Goal: Information Seeking & Learning: Find specific fact

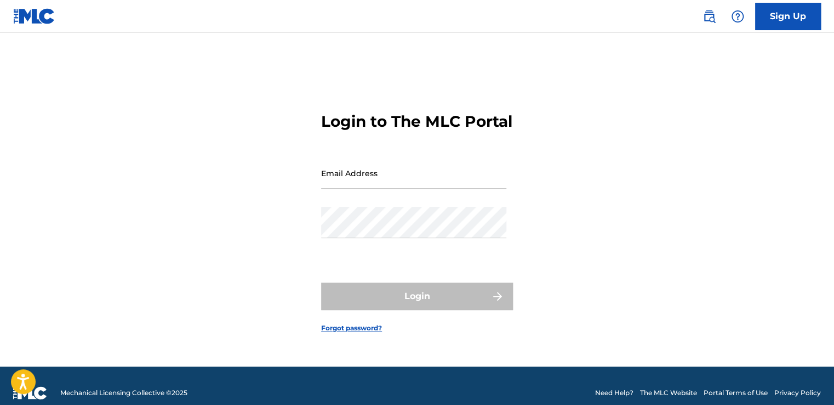
type input "[EMAIL_ADDRESS][DOMAIN_NAME]"
click at [443, 185] on input "[EMAIL_ADDRESS][DOMAIN_NAME]" at bounding box center [413, 172] width 185 height 31
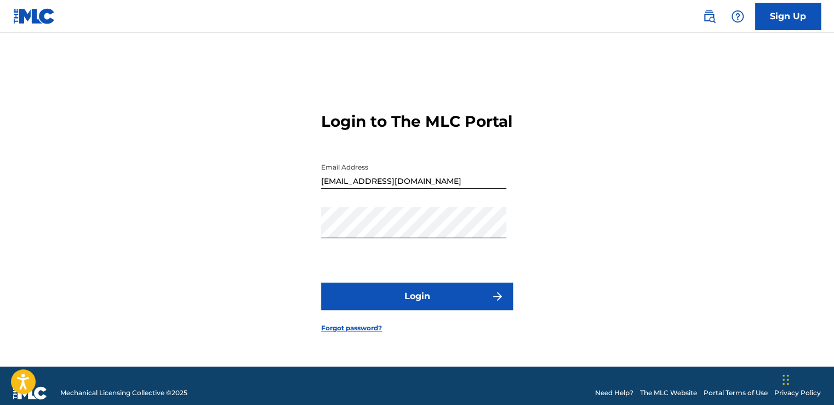
click at [592, 187] on div "Login to The MLC Portal Email Address [EMAIL_ADDRESS][DOMAIN_NAME] Password Log…" at bounding box center [416, 213] width 767 height 306
click at [400, 308] on button "Login" at bounding box center [417, 295] width 192 height 27
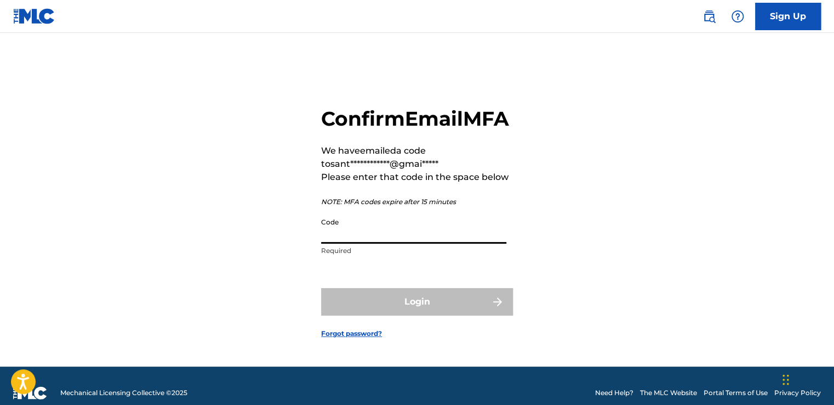
click at [357, 243] on input "Code" at bounding box center [413, 227] width 185 height 31
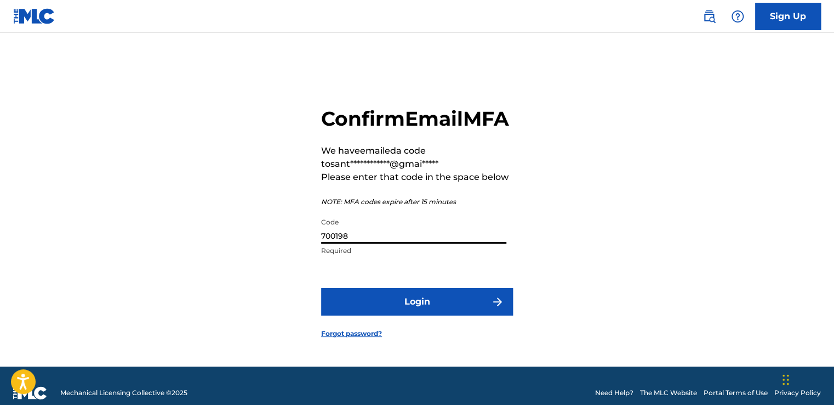
type input "700198"
click at [402, 315] on button "Login" at bounding box center [417, 301] width 192 height 27
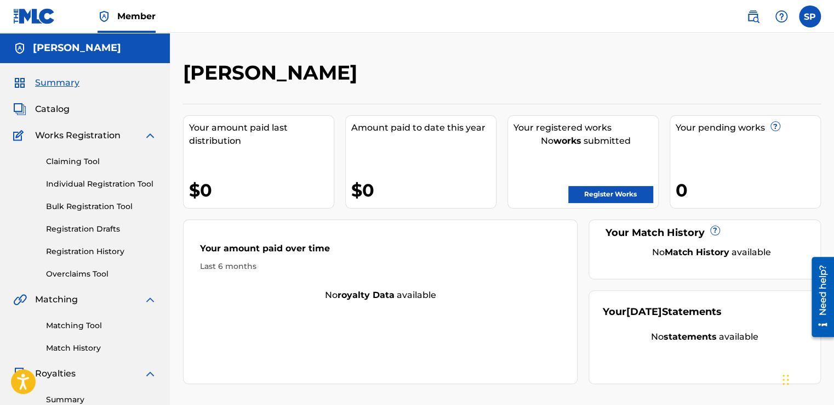
click at [754, 22] on img at bounding box center [753, 16] width 13 height 13
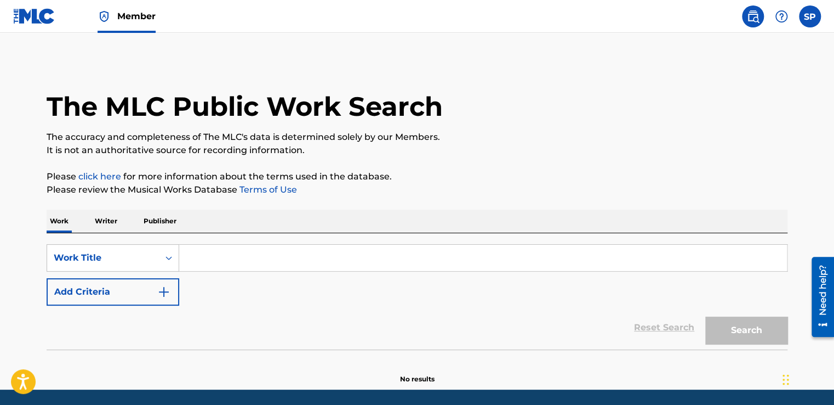
click at [112, 220] on p "Writer" at bounding box center [106, 220] width 29 height 23
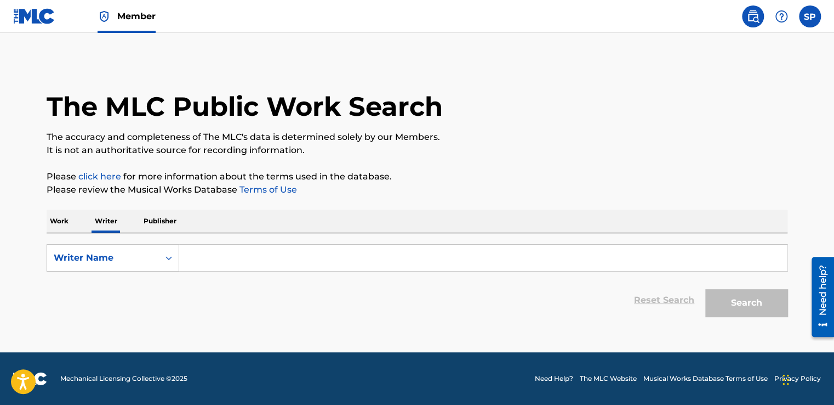
click at [250, 266] on input "Search Form" at bounding box center [483, 257] width 608 height 26
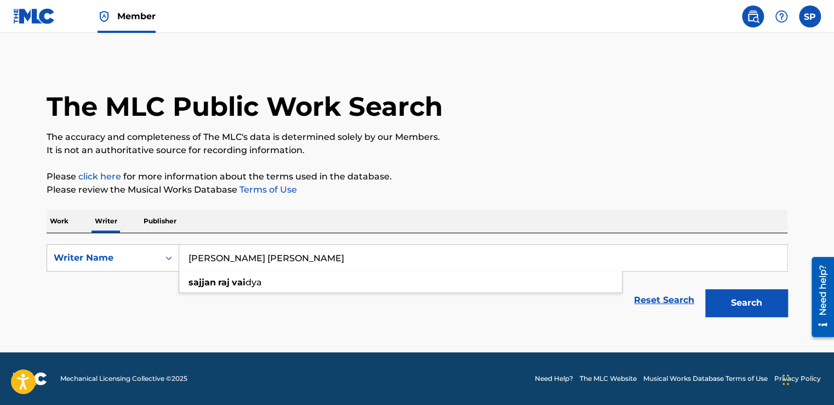
click at [254, 273] on div "[PERSON_NAME] [PERSON_NAME] dya" at bounding box center [401, 282] width 444 height 22
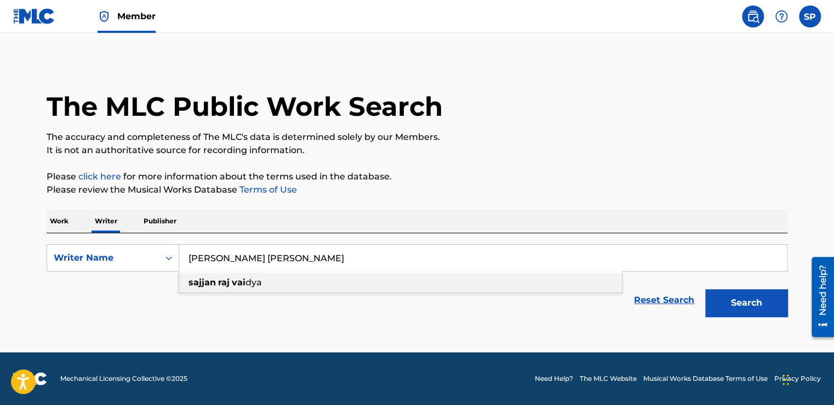
click at [333, 280] on div "[PERSON_NAME] [PERSON_NAME] dya" at bounding box center [400, 282] width 443 height 20
type input "[PERSON_NAME] [PERSON_NAME]"
click at [723, 299] on button "Search" at bounding box center [746, 302] width 82 height 27
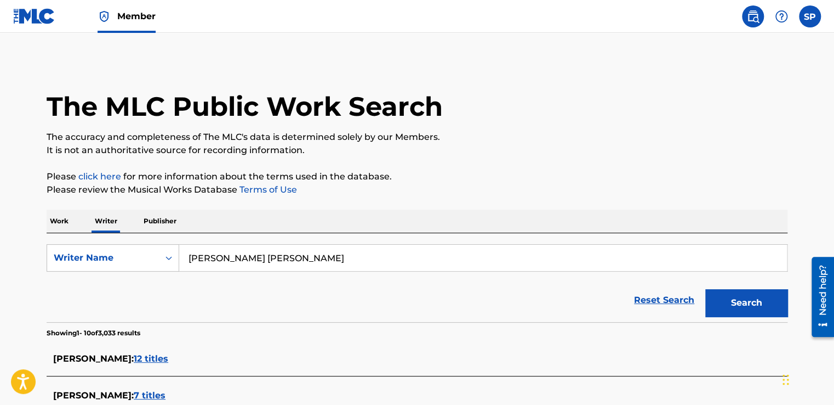
click at [61, 224] on p "Work" at bounding box center [59, 220] width 25 height 23
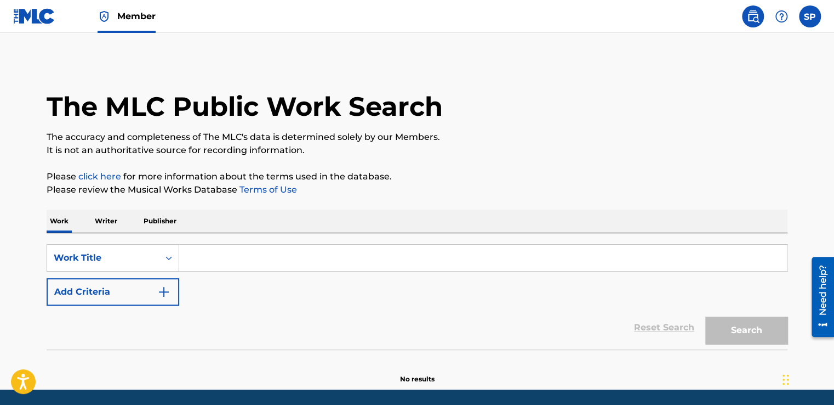
click at [212, 258] on input "Search Form" at bounding box center [483, 257] width 608 height 26
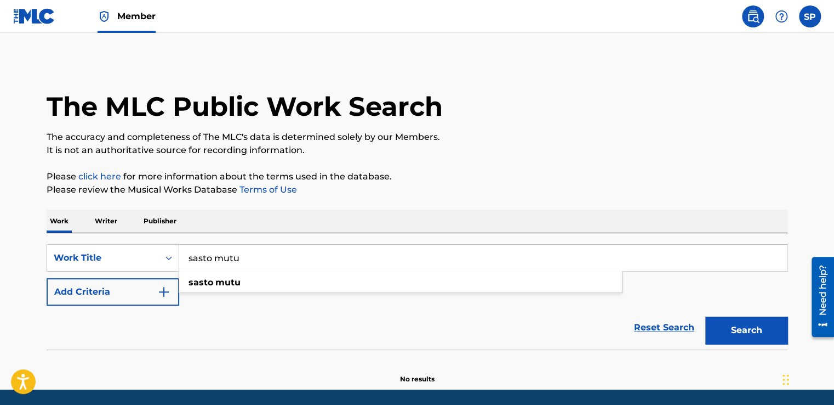
type input "sasto mutu"
click at [101, 284] on button "Add Criteria" at bounding box center [113, 291] width 133 height 27
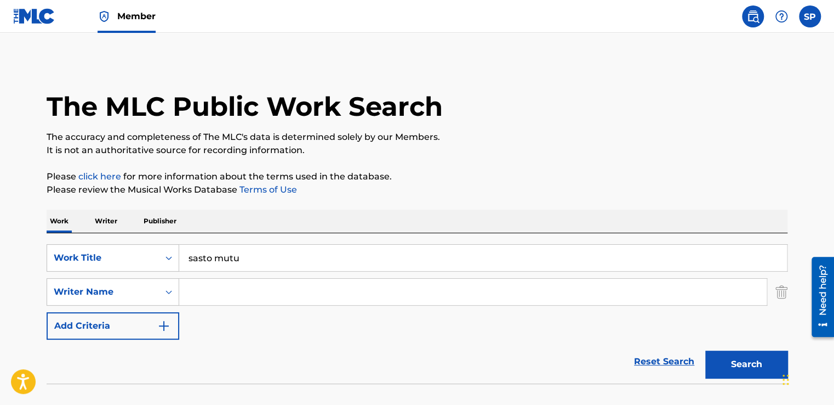
click at [264, 298] on input "Search Form" at bounding box center [473, 291] width 588 height 26
click at [309, 341] on div "[PERSON_NAME] [PERSON_NAME]" at bounding box center [390, 336] width 423 height 20
type input "[PERSON_NAME] [PERSON_NAME]"
drag, startPoint x: 759, startPoint y: 367, endPoint x: 752, endPoint y: 358, distance: 11.2
click at [759, 365] on button "Search" at bounding box center [746, 363] width 82 height 27
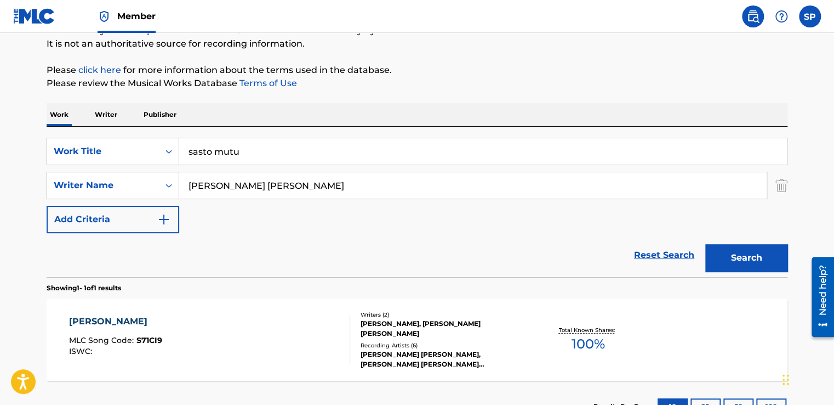
scroll to position [191, 0]
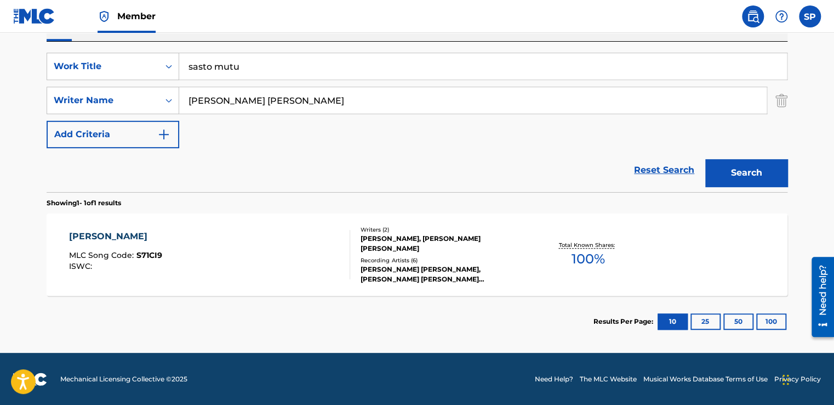
click at [333, 247] on div "SASTO MUTU MLC Song Code : S71CI9 ISWC :" at bounding box center [210, 254] width 282 height 49
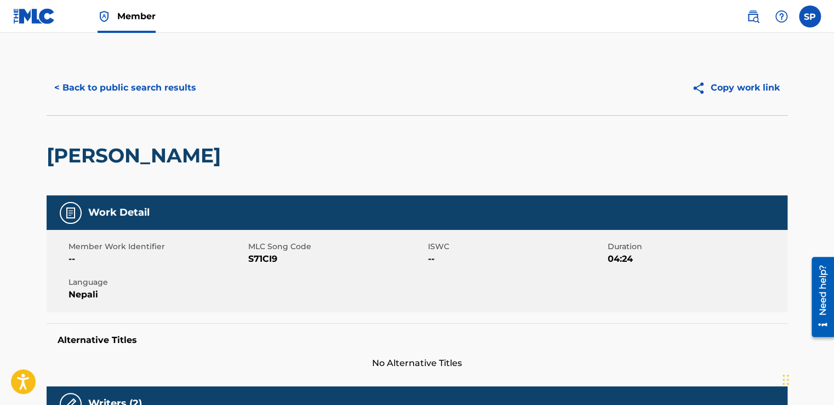
click at [147, 94] on button "< Back to public search results" at bounding box center [125, 87] width 157 height 27
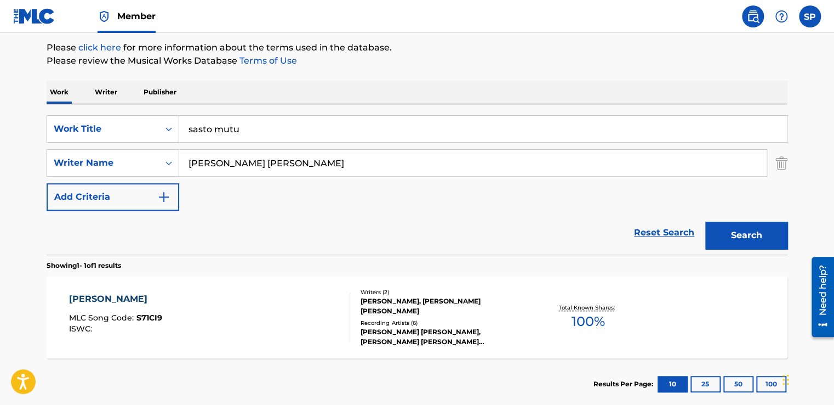
scroll to position [74, 0]
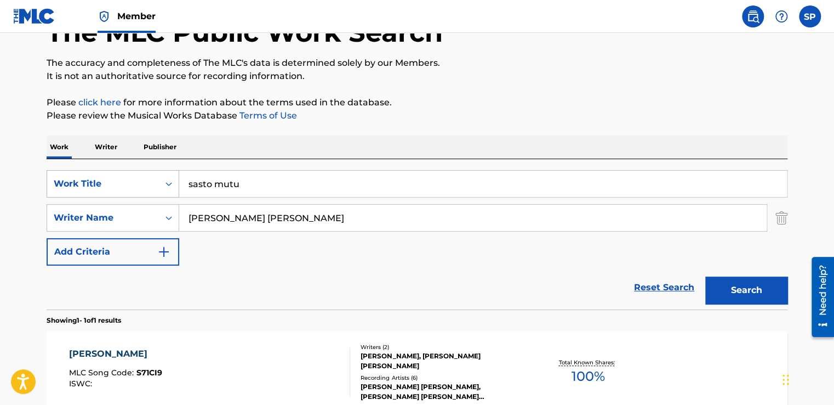
drag, startPoint x: 254, startPoint y: 183, endPoint x: 162, endPoint y: 185, distance: 92.7
click at [162, 185] on div "SearchWithCriteriad69dffdf-d988-4efe-8204-cc287ed18f8a Work Title sasto mutu" at bounding box center [417, 183] width 741 height 27
click at [267, 277] on div "Reset Search Search" at bounding box center [417, 287] width 741 height 44
click at [260, 190] on input "[PERSON_NAME]" at bounding box center [483, 183] width 608 height 26
type input "[PERSON_NAME]"
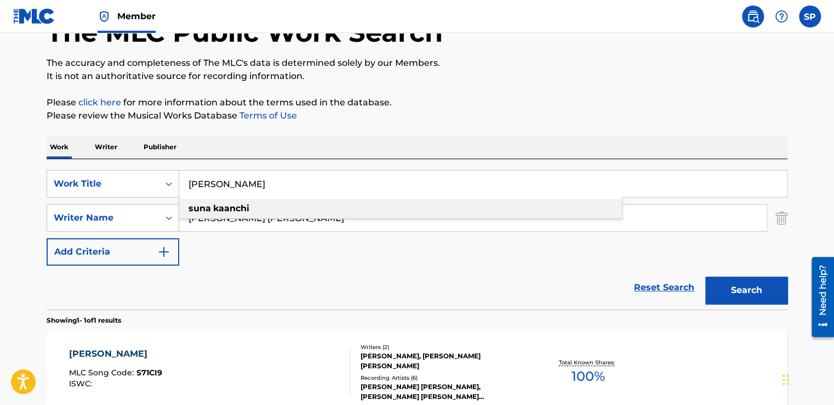
click at [252, 215] on div "[PERSON_NAME]" at bounding box center [400, 208] width 443 height 20
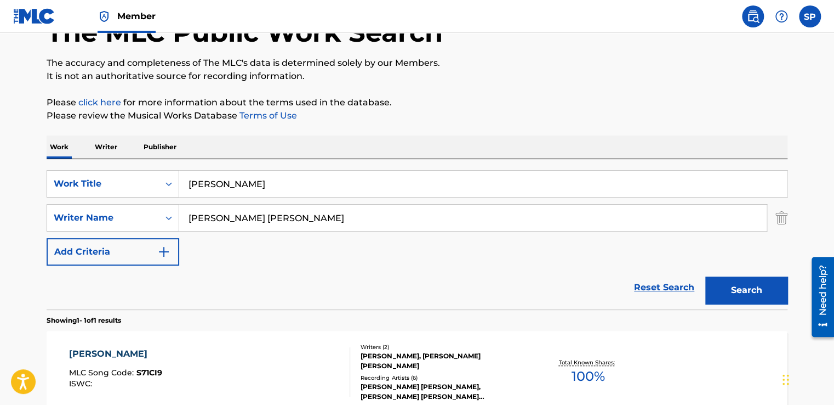
click at [768, 279] on button "Search" at bounding box center [746, 289] width 82 height 27
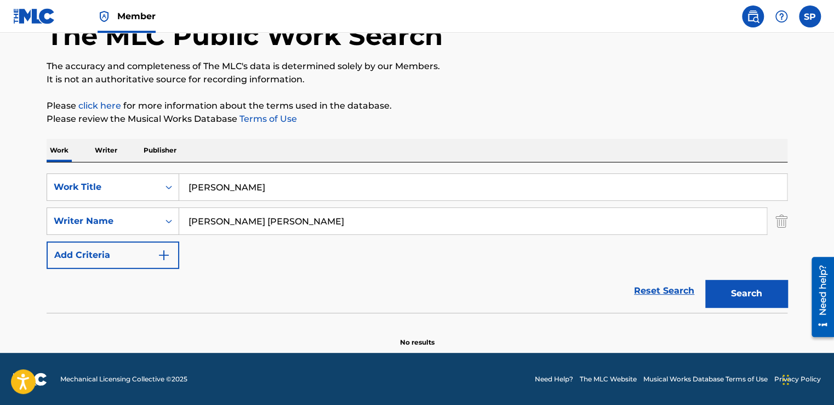
scroll to position [0, 0]
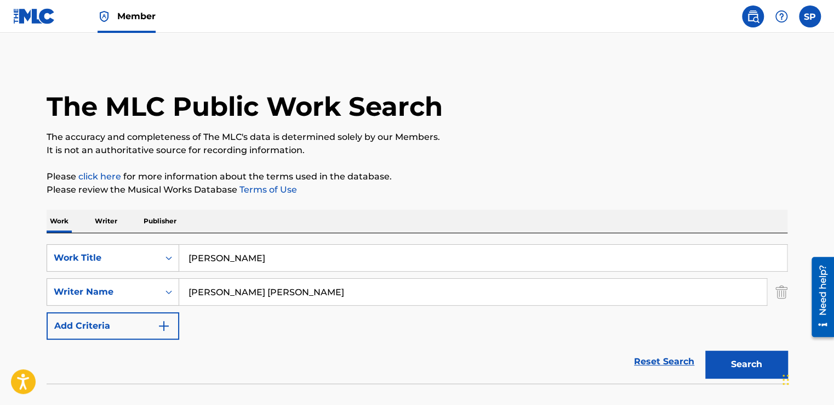
click at [143, 17] on span "Member" at bounding box center [136, 16] width 38 height 13
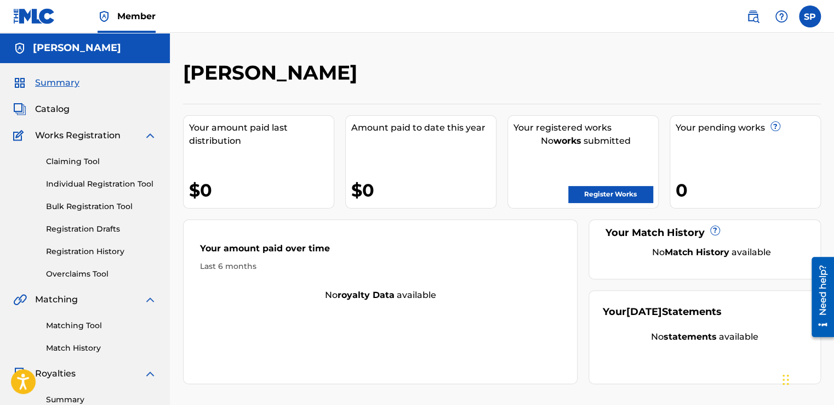
click at [86, 323] on link "Matching Tool" at bounding box center [101, 326] width 111 height 12
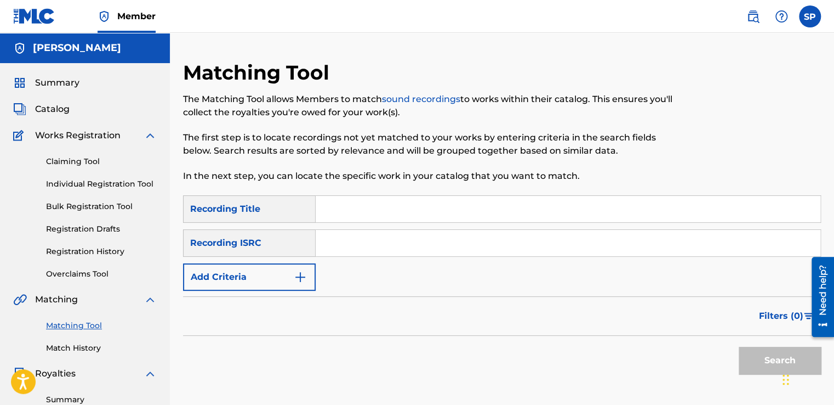
click at [377, 249] on input "Search Form" at bounding box center [568, 243] width 505 height 26
paste input "GBMJG2330363"
type input "GBMJG2330363"
drag, startPoint x: 778, startPoint y: 358, endPoint x: 775, endPoint y: 352, distance: 6.9
click at [778, 358] on button "Search" at bounding box center [780, 359] width 82 height 27
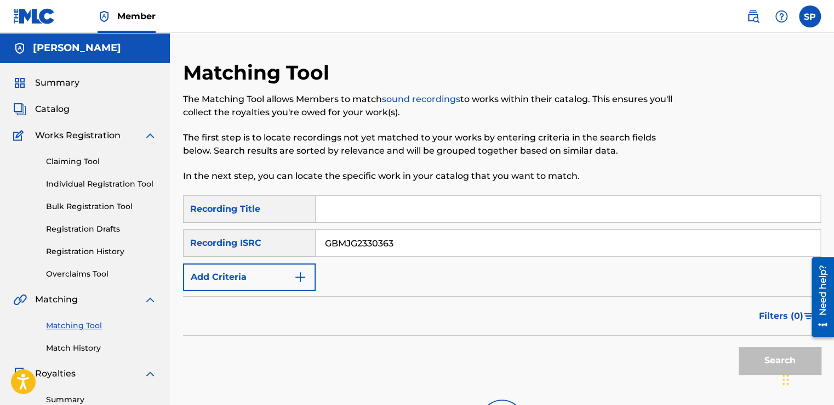
scroll to position [164, 0]
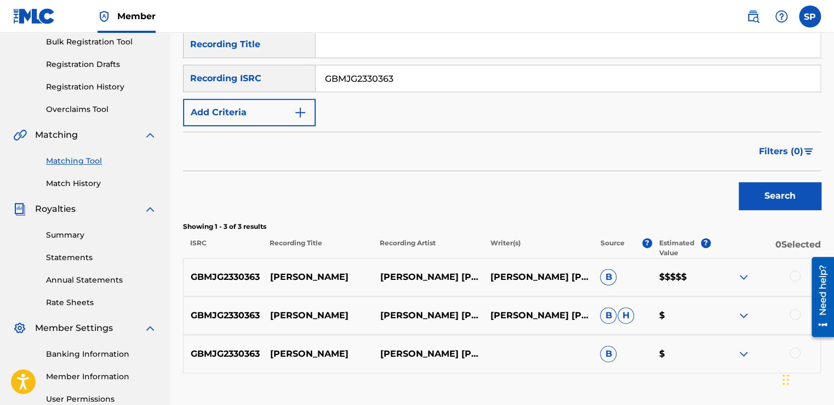
click at [743, 276] on img at bounding box center [743, 276] width 13 height 13
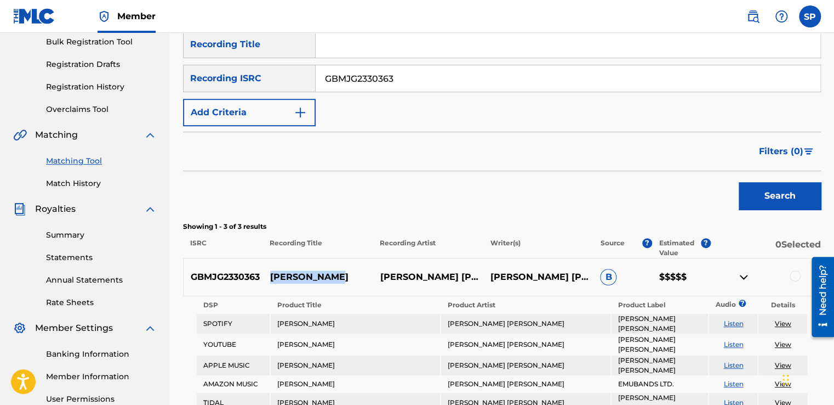
drag, startPoint x: 343, startPoint y: 275, endPoint x: 271, endPoint y: 277, distance: 71.8
click at [271, 276] on p "[PERSON_NAME]" at bounding box center [318, 276] width 110 height 13
copy p "[PERSON_NAME]"
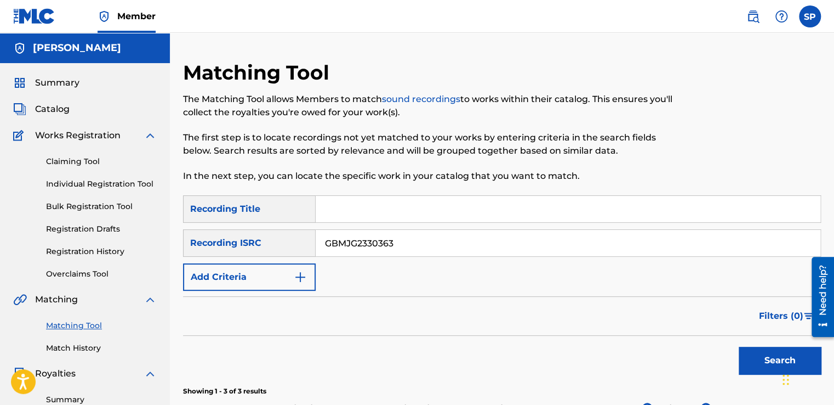
click at [759, 21] on img at bounding box center [753, 16] width 13 height 13
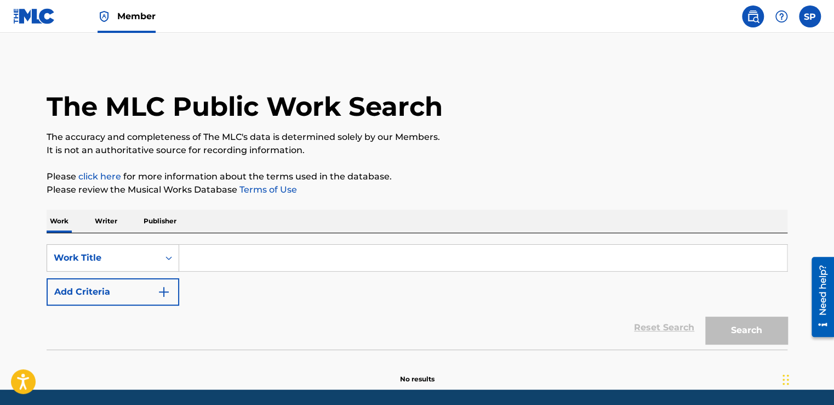
click at [217, 257] on input "Search Form" at bounding box center [483, 257] width 608 height 26
paste input "[PERSON_NAME]"
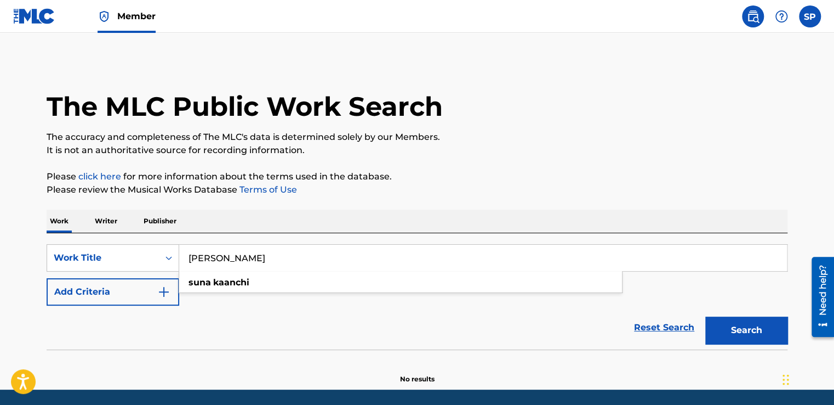
type input "[PERSON_NAME]"
click at [730, 331] on button "Search" at bounding box center [746, 329] width 82 height 27
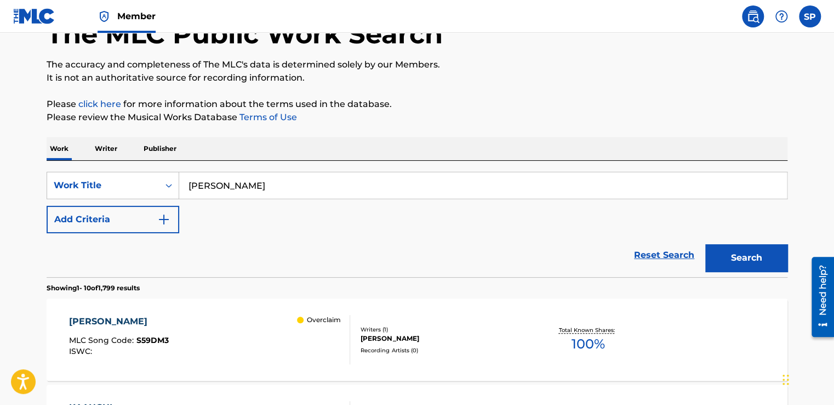
scroll to position [182, 0]
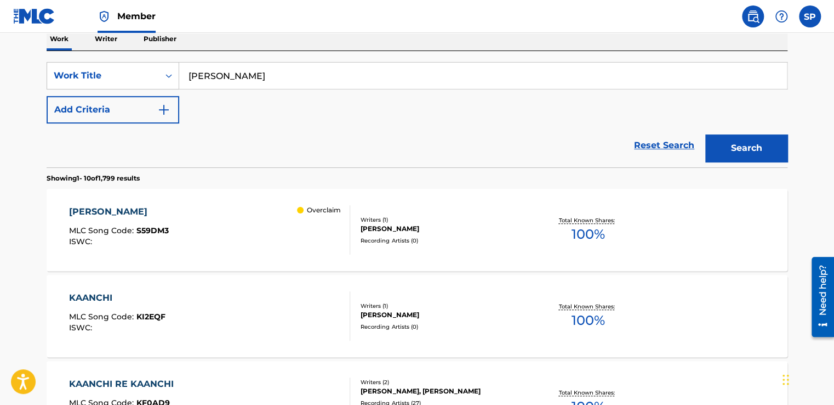
click at [371, 236] on div "Recording Artists ( 0 )" at bounding box center [444, 240] width 166 height 8
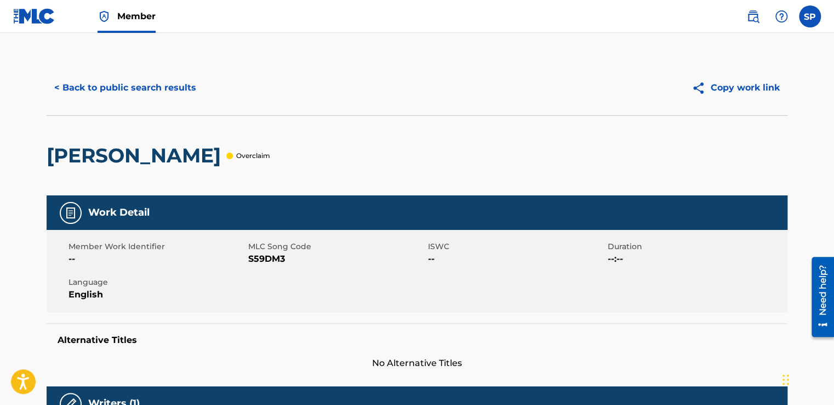
click at [145, 92] on button "< Back to public search results" at bounding box center [125, 87] width 157 height 27
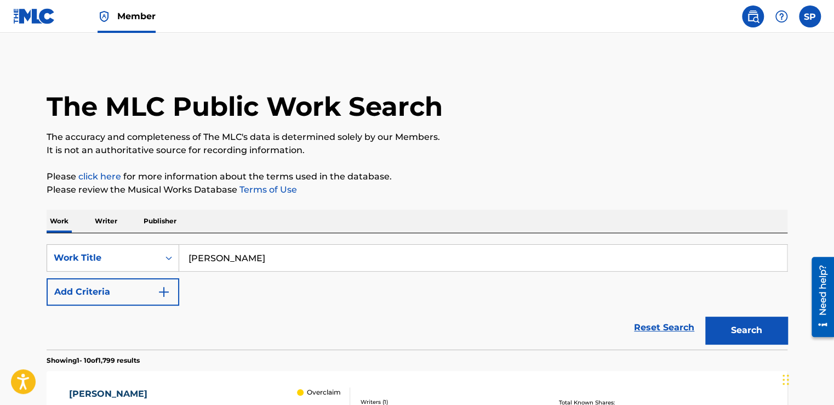
click at [138, 22] on span "Member" at bounding box center [136, 16] width 38 height 13
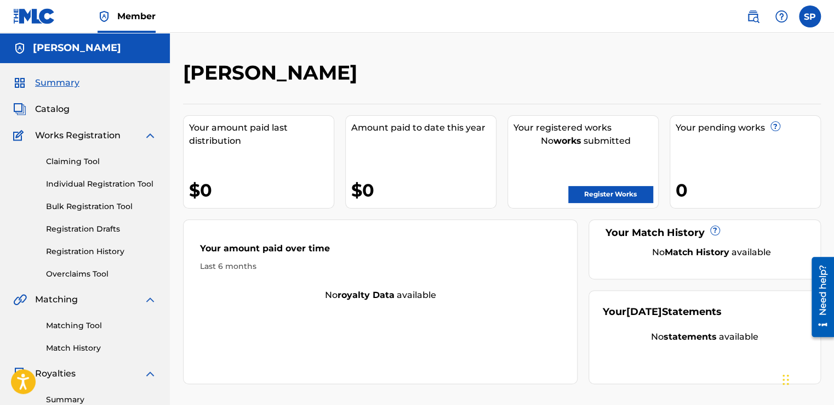
click at [750, 15] on img at bounding box center [753, 16] width 13 height 13
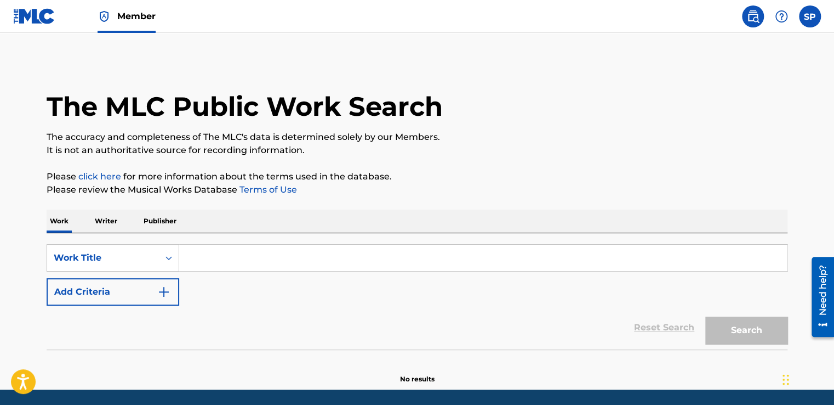
click at [200, 258] on input "Search Form" at bounding box center [483, 257] width 608 height 26
paste input "Je Chhau Timi"
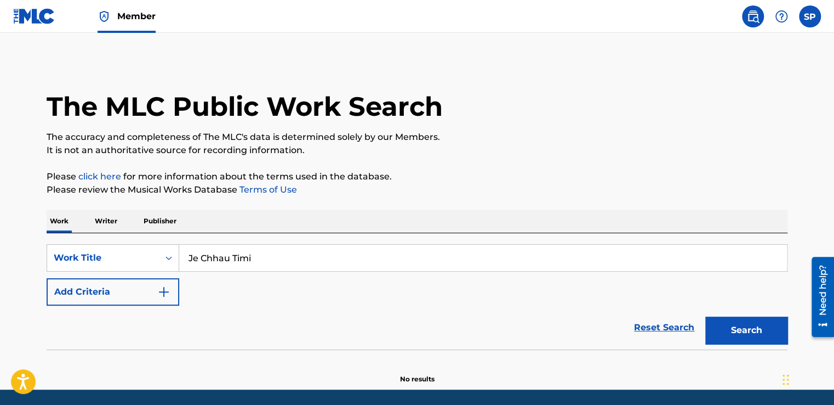
type input "Je Chhau Timi"
click at [145, 282] on button "Add Criteria" at bounding box center [113, 291] width 133 height 27
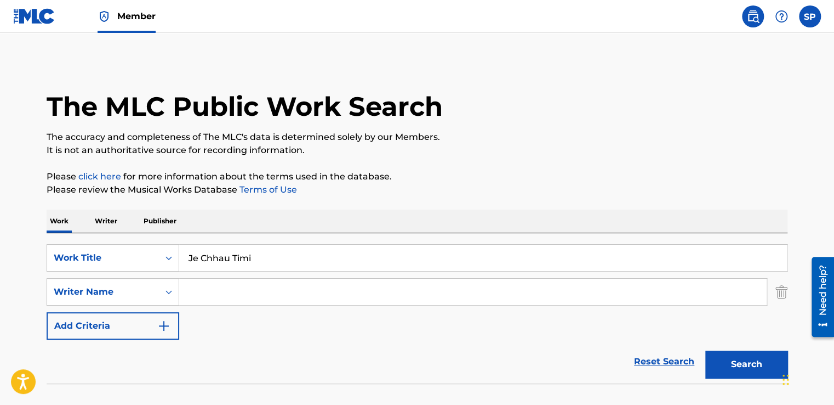
click at [215, 291] on input "Search Form" at bounding box center [473, 291] width 588 height 26
paste input "[PERSON_NAME]"
type input "[PERSON_NAME]"
drag, startPoint x: 725, startPoint y: 352, endPoint x: 696, endPoint y: 328, distance: 38.1
click at [724, 352] on button "Search" at bounding box center [746, 363] width 82 height 27
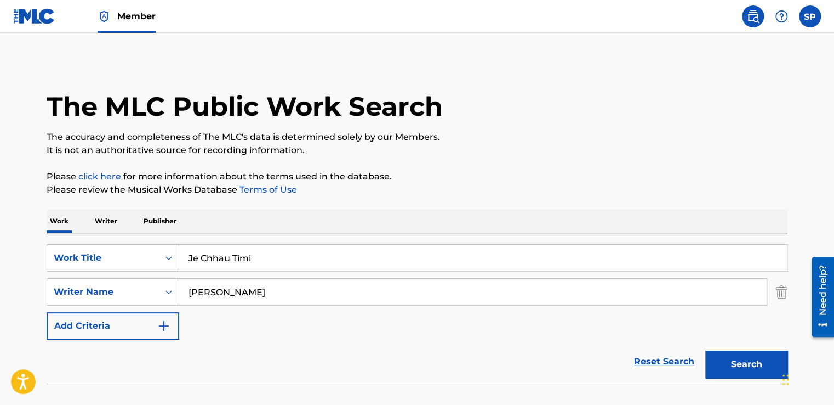
click at [115, 4] on link "Member" at bounding box center [127, 16] width 58 height 32
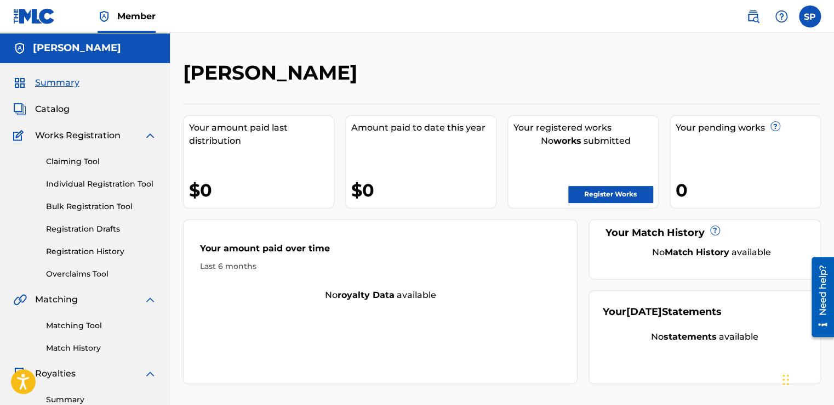
click at [86, 325] on link "Matching Tool" at bounding box center [101, 326] width 111 height 12
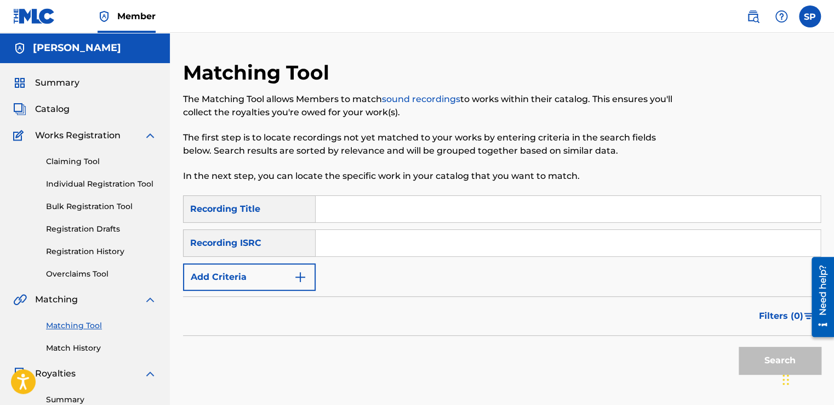
click at [331, 243] on input "Search Form" at bounding box center [568, 243] width 505 height 26
paste input "TCAGZ2314769"
type input "TCAGZ2314769"
click at [761, 357] on button "Search" at bounding box center [780, 359] width 82 height 27
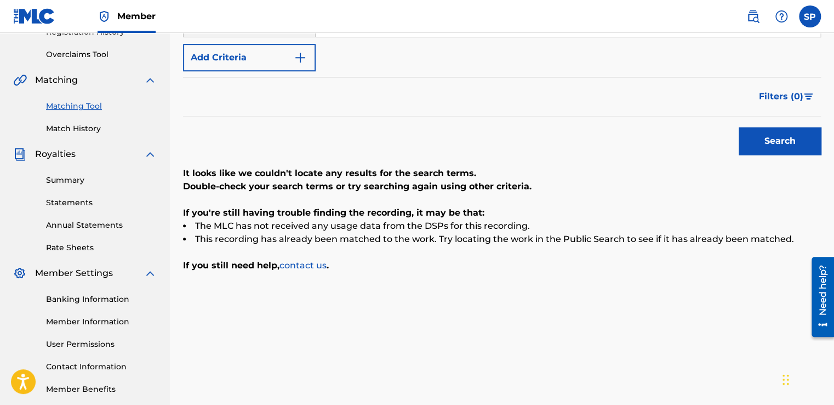
scroll to position [55, 0]
